Goal: Information Seeking & Learning: Learn about a topic

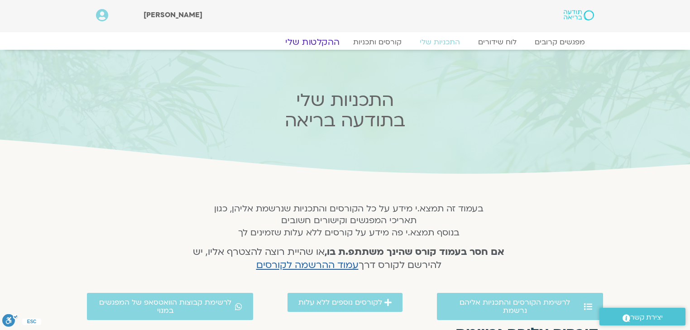
click at [322, 42] on link "ההקלטות שלי" at bounding box center [312, 42] width 76 height 11
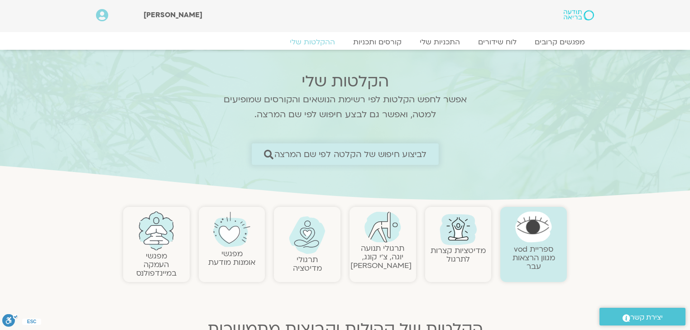
click at [405, 153] on span "לביצוע חיפוש של הקלטה לפי שם המרצה" at bounding box center [350, 154] width 153 height 10
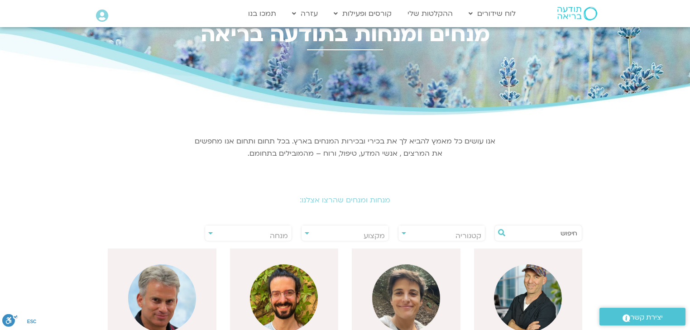
scroll to position [72, 0]
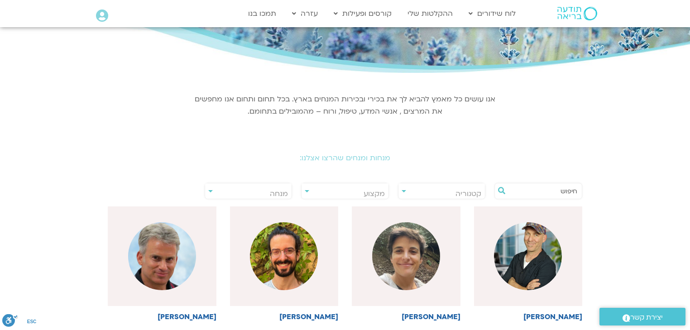
click at [565, 191] on input "text" at bounding box center [542, 190] width 69 height 15
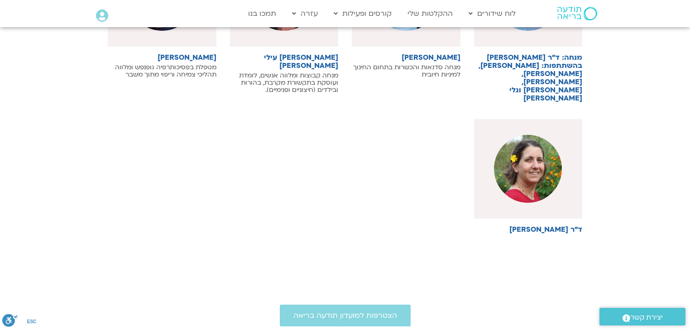
scroll to position [362, 0]
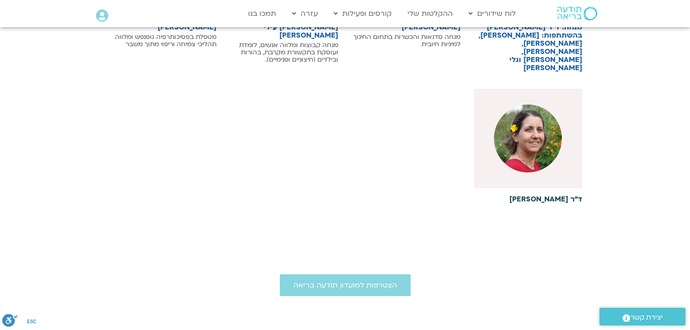
type input "נועה"
click at [547, 195] on h6 "ד"ר [PERSON_NAME]" at bounding box center [528, 199] width 109 height 8
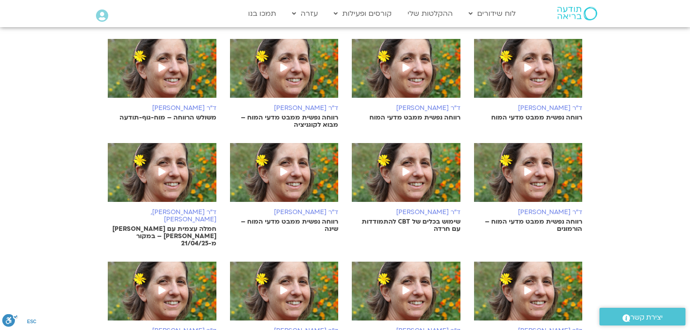
scroll to position [579, 0]
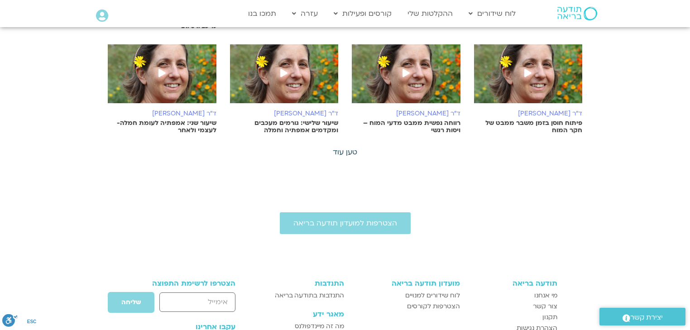
click at [349, 147] on link "טען עוד" at bounding box center [345, 152] width 24 height 10
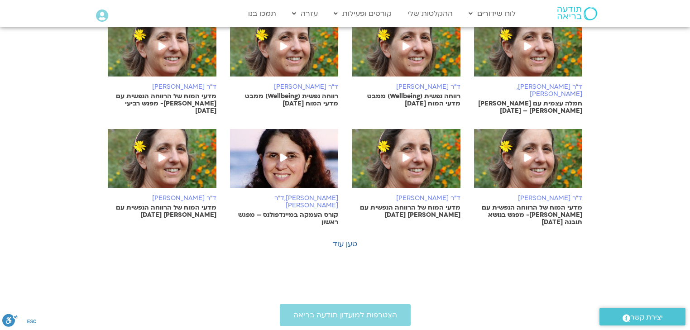
scroll to position [941, 0]
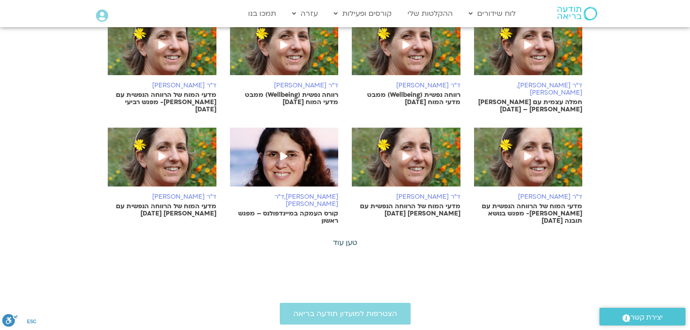
click at [348, 238] on link "טען עוד" at bounding box center [345, 243] width 24 height 10
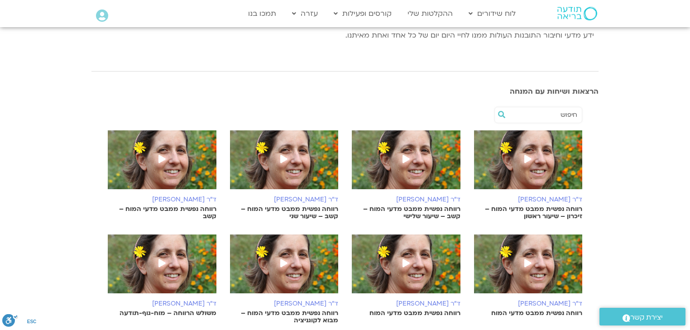
scroll to position [181, 0]
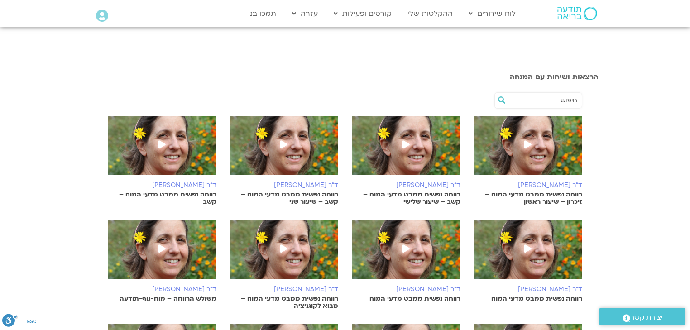
click at [555, 189] on div "ד"ר נועה אלבלדה רווחה נפשית ממבט מדעי המוח – זיכרון – שיעור ראשון" at bounding box center [528, 193] width 109 height 24
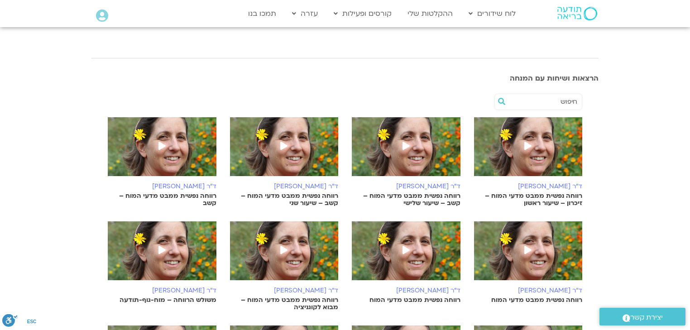
click at [420, 202] on p "רווחה נפשית ממבט מדעי המוח – קשב – שיעור שלישי" at bounding box center [406, 199] width 109 height 14
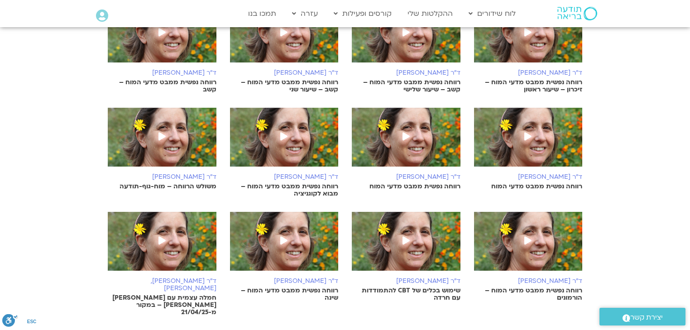
scroll to position [360, 0]
